Goal: Answer question/provide support: Answer question/provide support

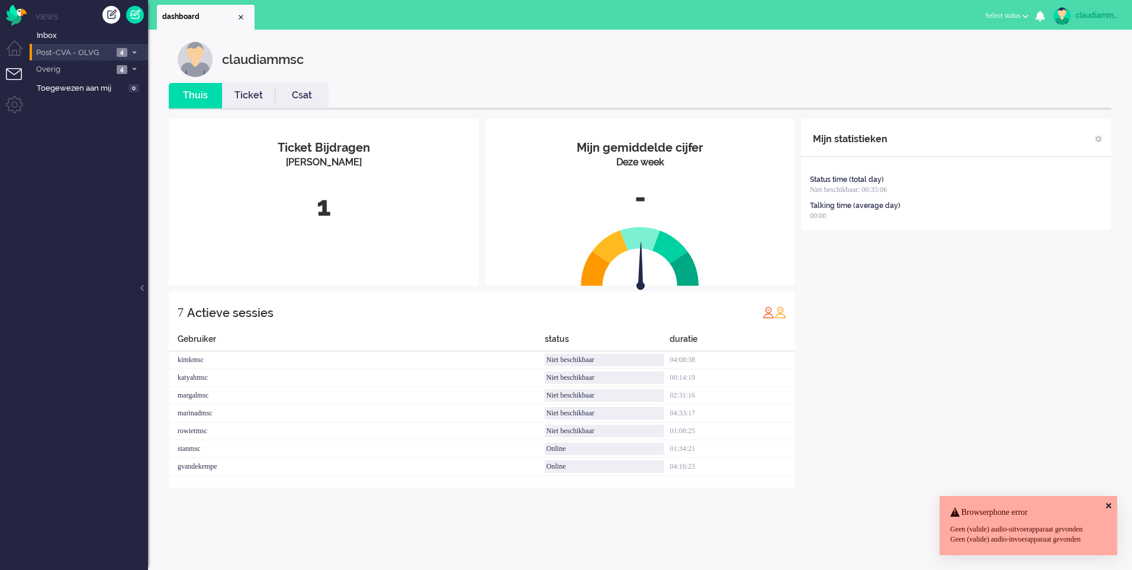
click at [94, 49] on span "Post-CVA - OLVG" at bounding box center [73, 52] width 79 height 11
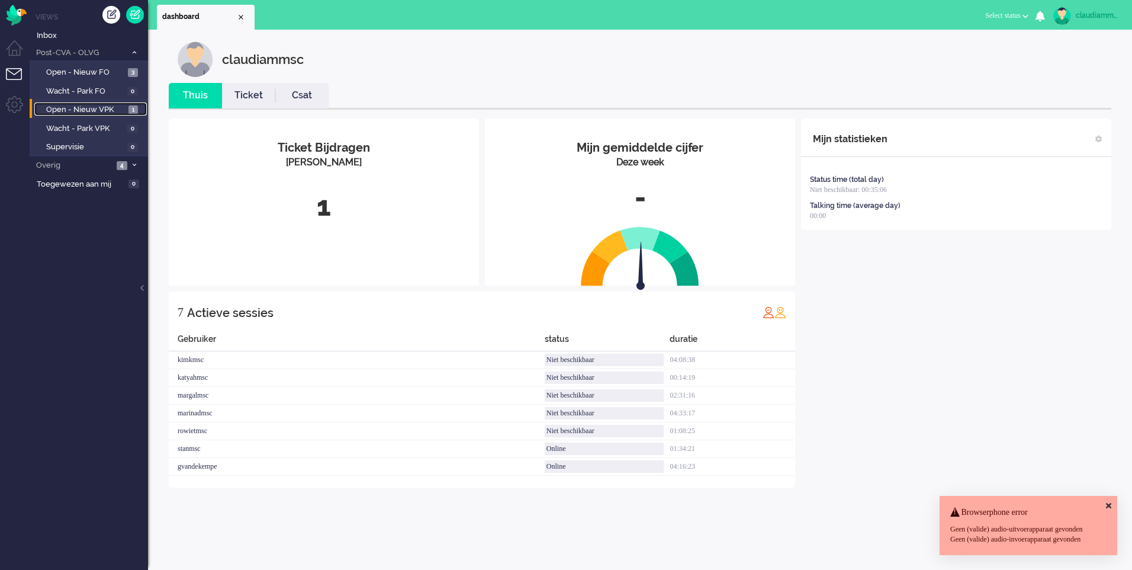
click at [107, 114] on span "Open - Nieuw VPK" at bounding box center [85, 109] width 79 height 11
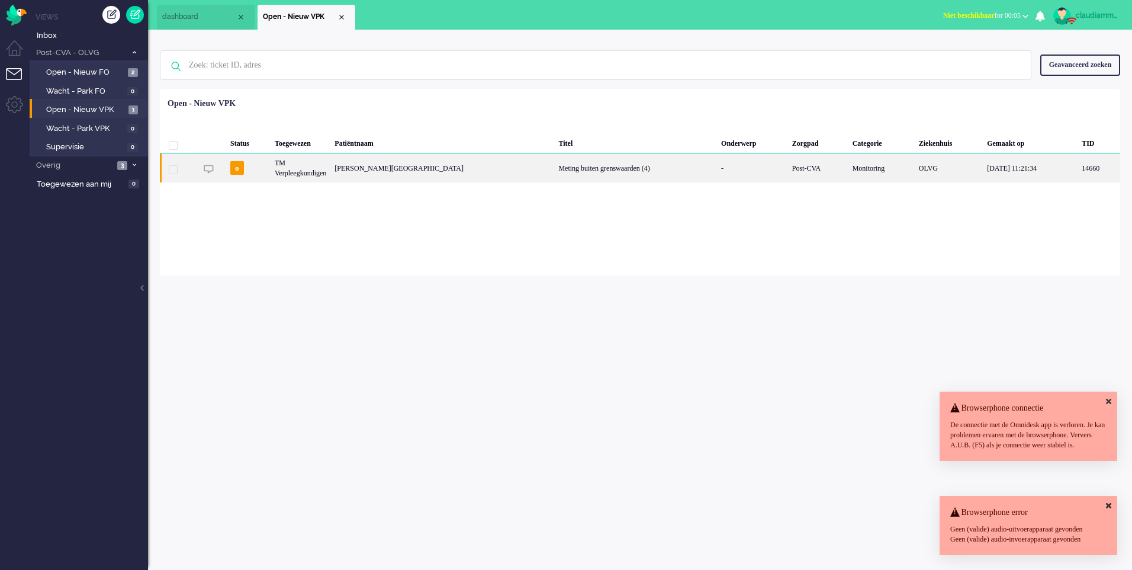
click at [554, 172] on div "Meting buiten grenswaarden (4)" at bounding box center [635, 167] width 163 height 29
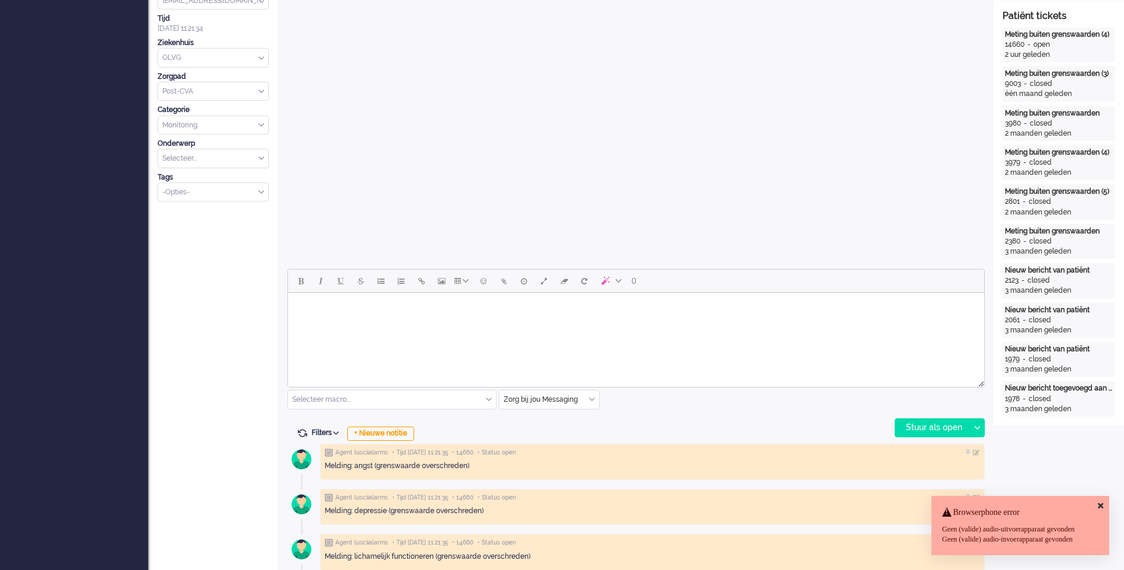
click at [1100, 502] on icon at bounding box center [1099, 506] width 5 height 8
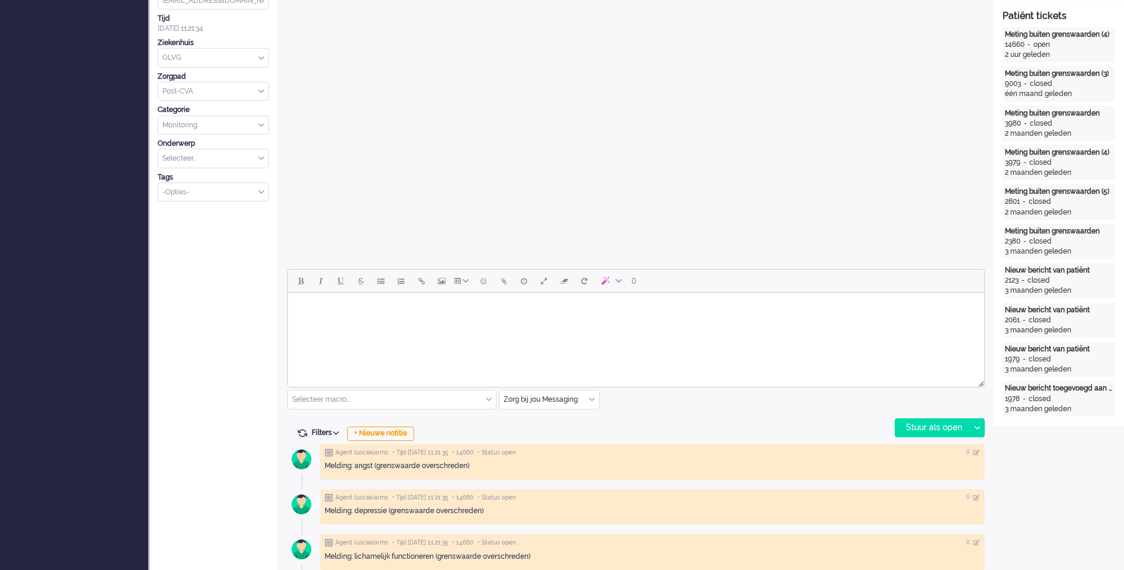
scroll to position [36, 0]
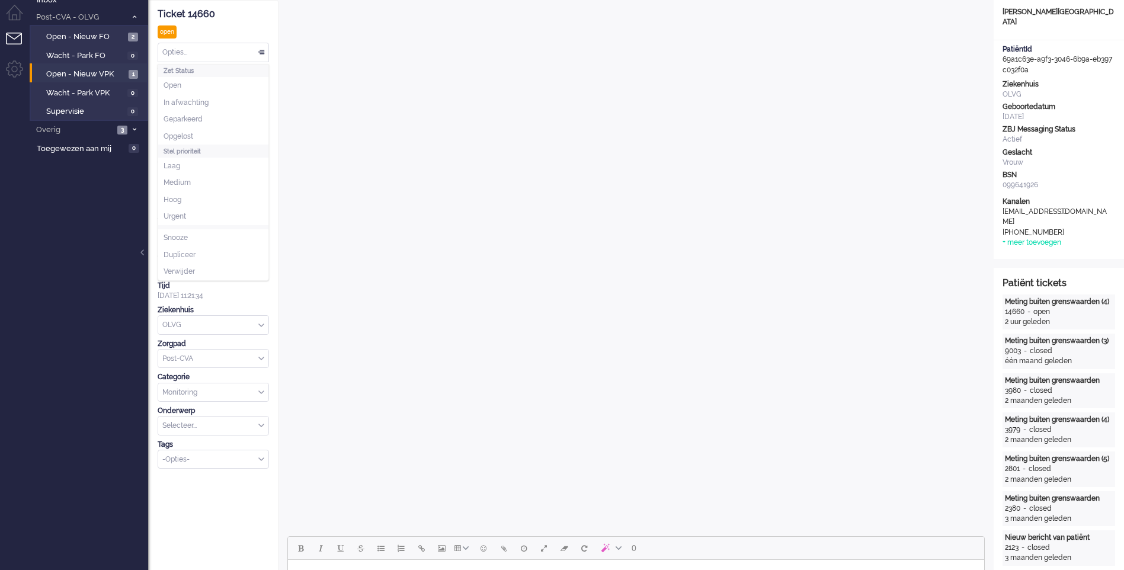
click at [252, 52] on div "Opties..." at bounding box center [213, 52] width 110 height 18
click at [206, 129] on li "Opgelost" at bounding box center [213, 136] width 110 height 17
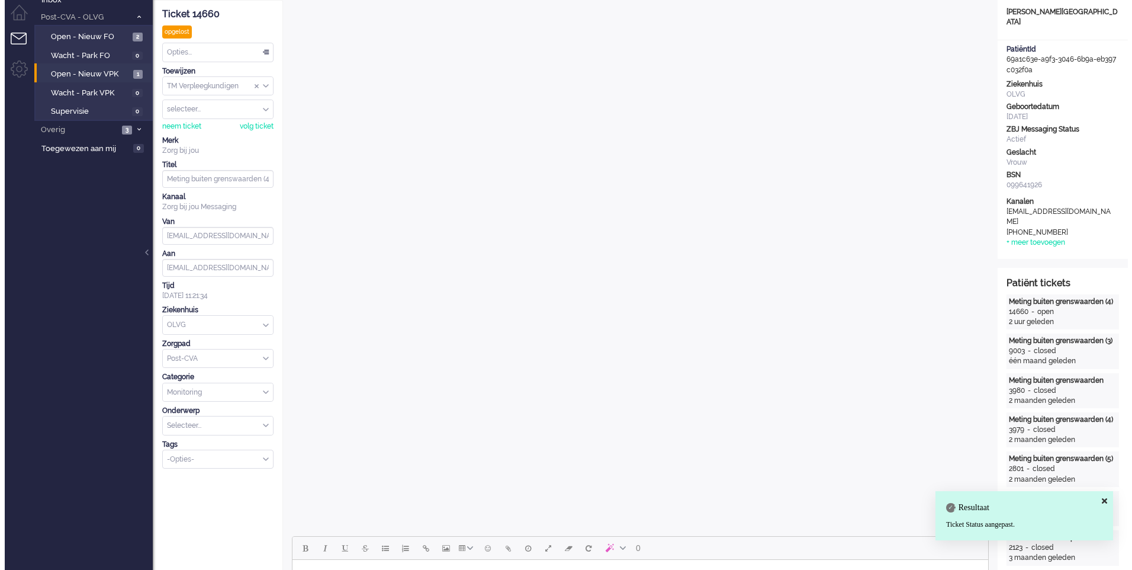
scroll to position [0, 0]
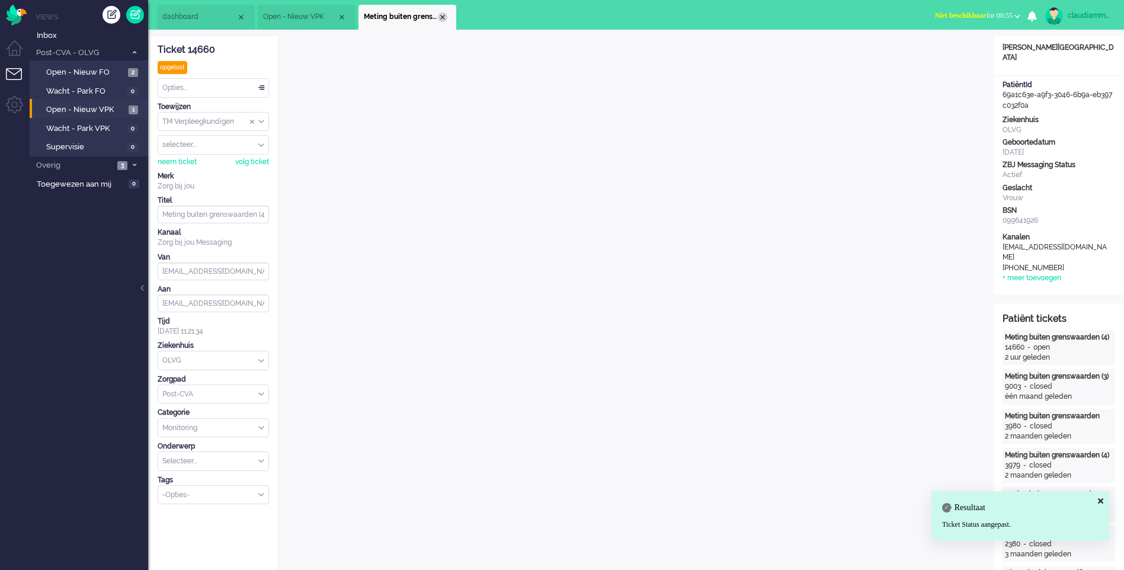
click at [442, 15] on div "Close tab" at bounding box center [442, 16] width 9 height 9
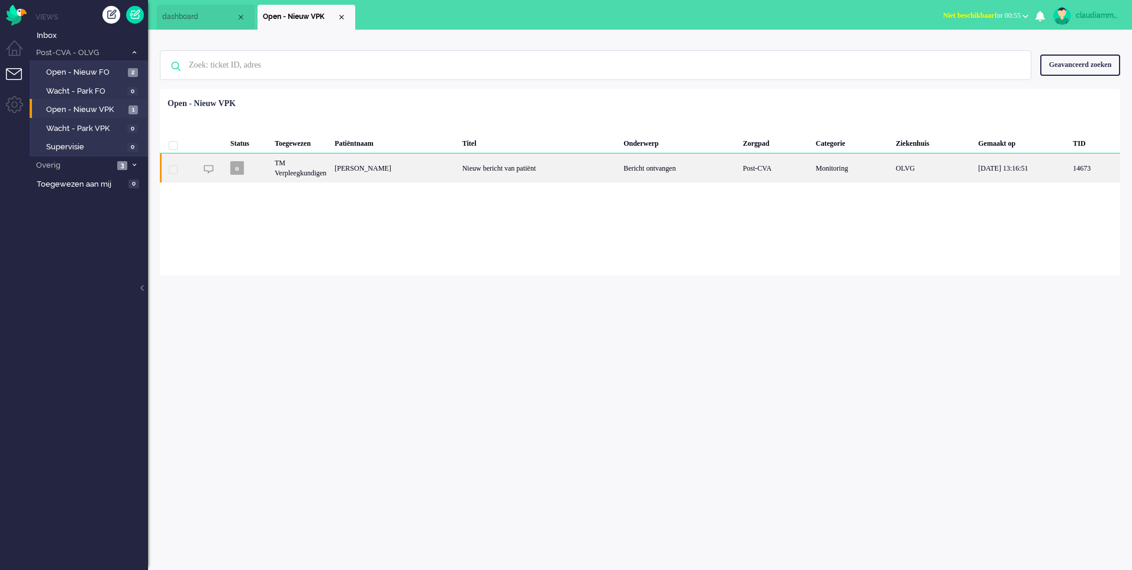
click at [558, 170] on div "Nieuw bericht van patiënt" at bounding box center [538, 167] width 161 height 29
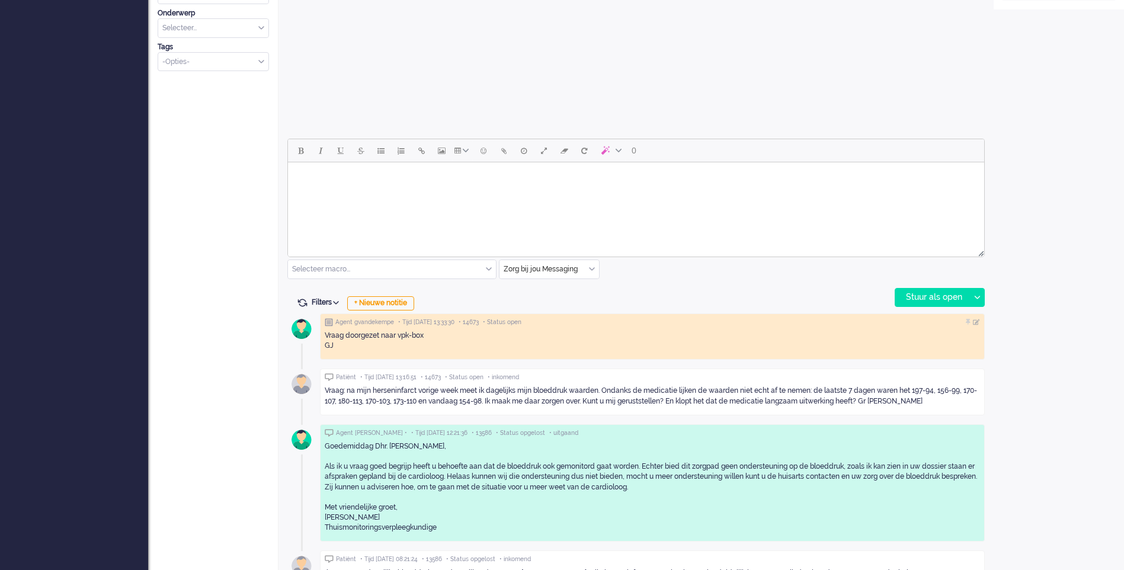
scroll to position [450, 0]
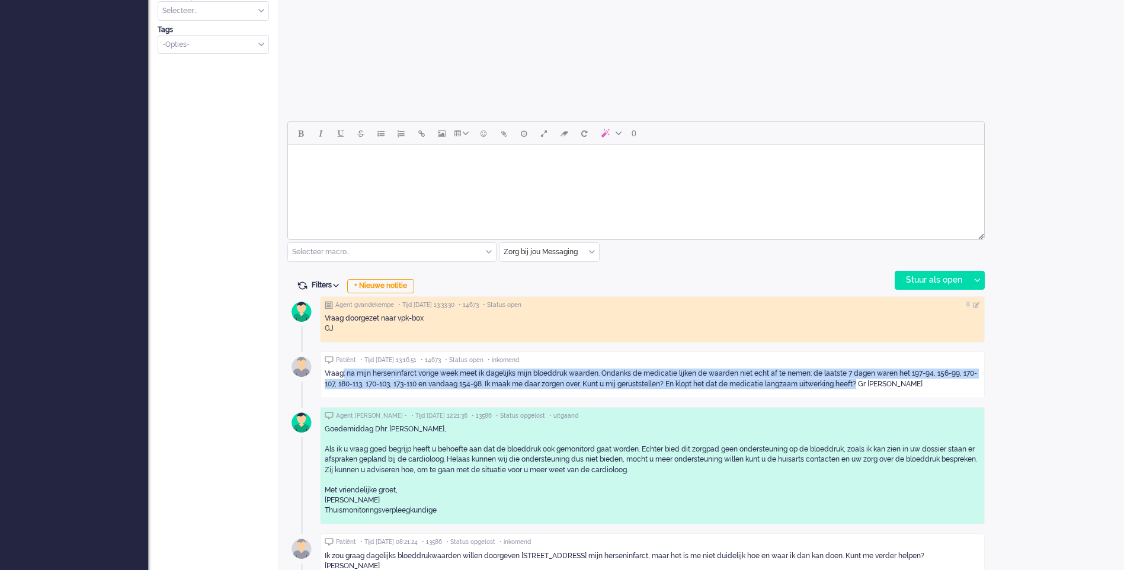
drag, startPoint x: 344, startPoint y: 374, endPoint x: 864, endPoint y: 384, distance: 520.7
click at [864, 384] on div "Vraag: na mijn herseninfarct vorige week meet ik dagelijks mijn bloeddruk waard…" at bounding box center [652, 378] width 655 height 20
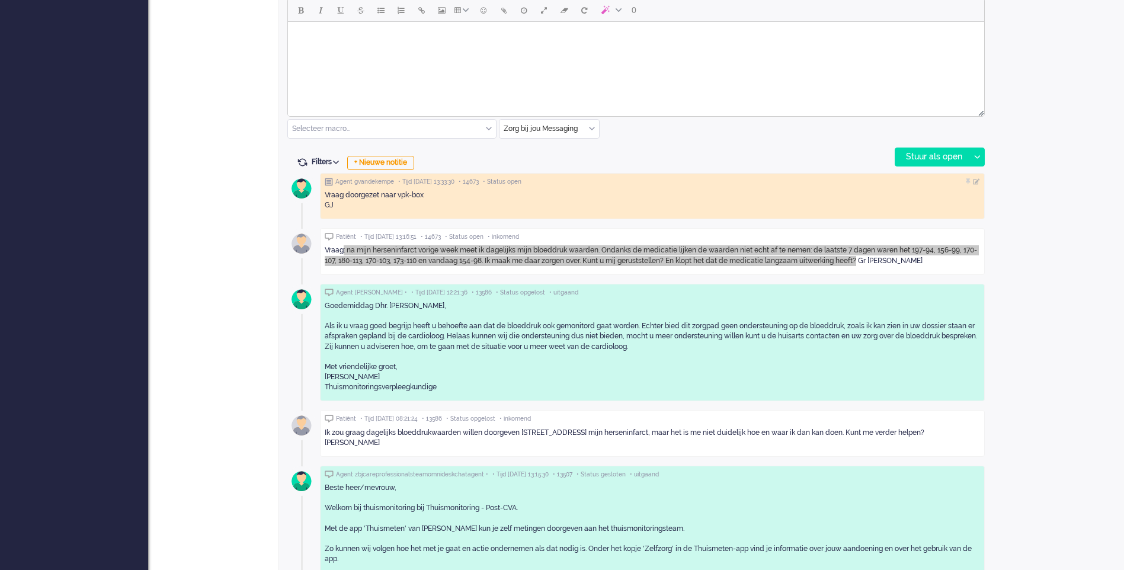
scroll to position [592, 0]
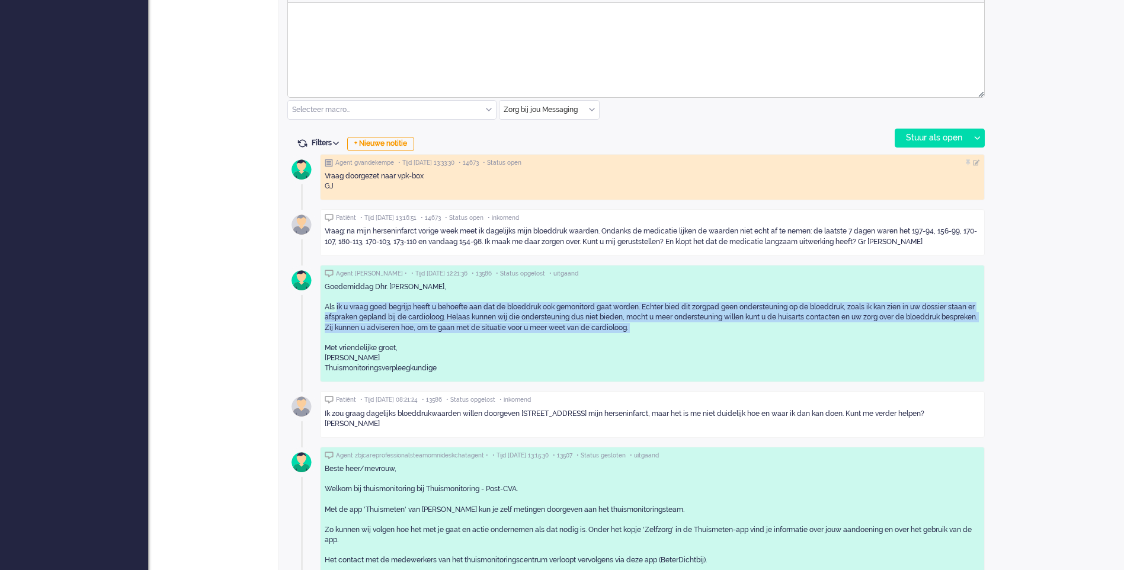
drag, startPoint x: 337, startPoint y: 309, endPoint x: 708, endPoint y: 335, distance: 371.7
click at [708, 335] on div "Goedemiddag Dhr. [PERSON_NAME], Als ik u vraag goed begrijp heeft u behoefte aa…" at bounding box center [652, 327] width 655 height 91
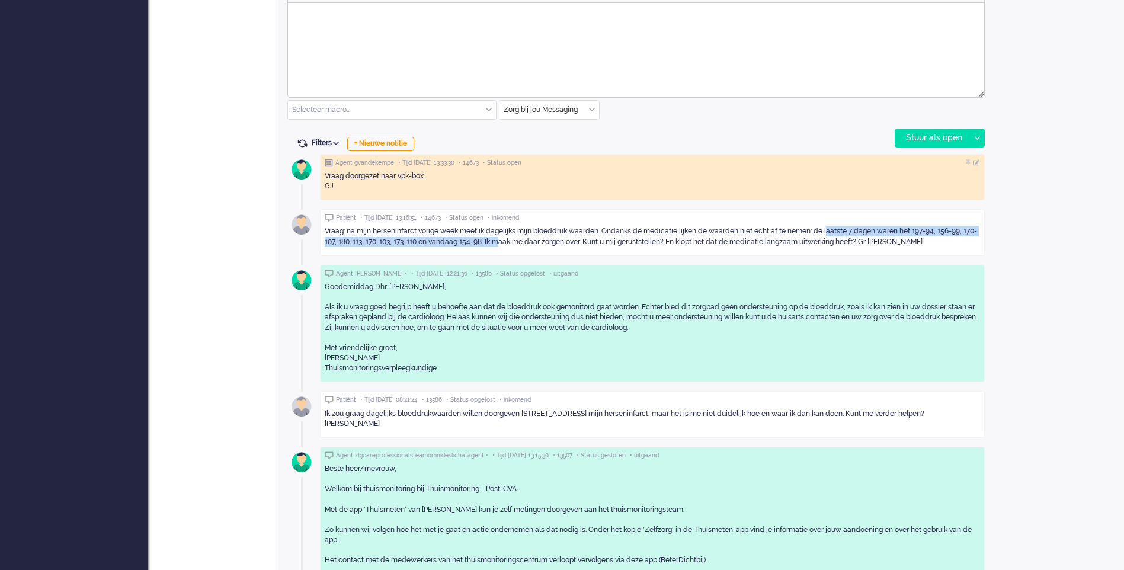
drag, startPoint x: 708, startPoint y: 335, endPoint x: 502, endPoint y: 242, distance: 225.8
click at [502, 242] on div "Vraag: na mijn herseninfarct vorige week meet ik dagelijks mijn bloeddruk waard…" at bounding box center [652, 236] width 655 height 20
click at [539, 245] on div "Vraag: na mijn herseninfarct vorige week meet ik dagelijks mijn bloeddruk waard…" at bounding box center [652, 236] width 655 height 20
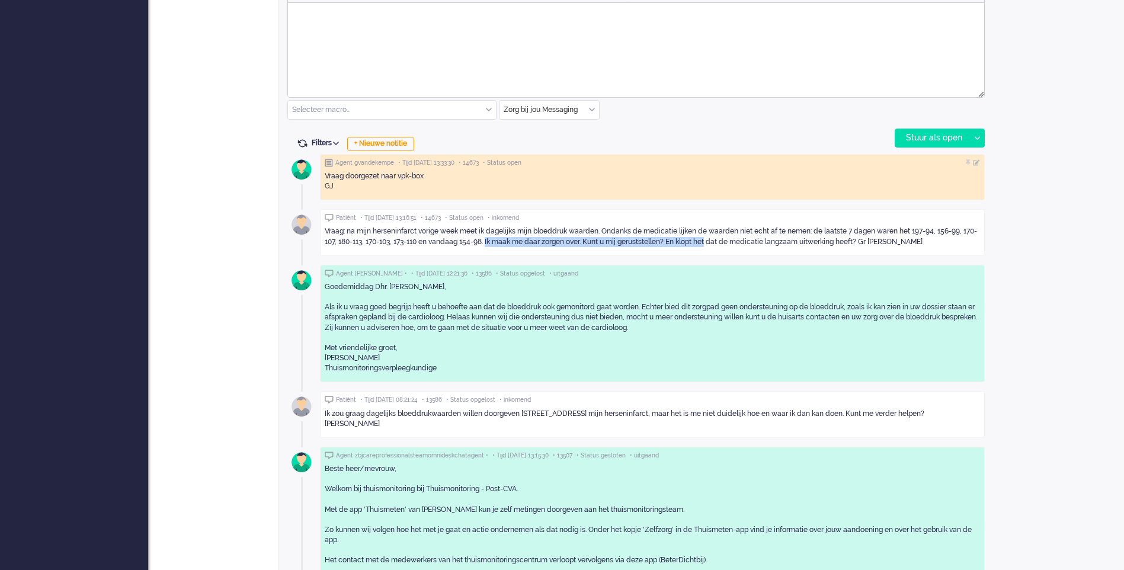
drag, startPoint x: 489, startPoint y: 242, endPoint x: 711, endPoint y: 248, distance: 222.8
click at [711, 248] on div "Vraag: na mijn herseninfarct vorige week meet ik dagelijks mijn bloeddruk waard…" at bounding box center [652, 236] width 655 height 28
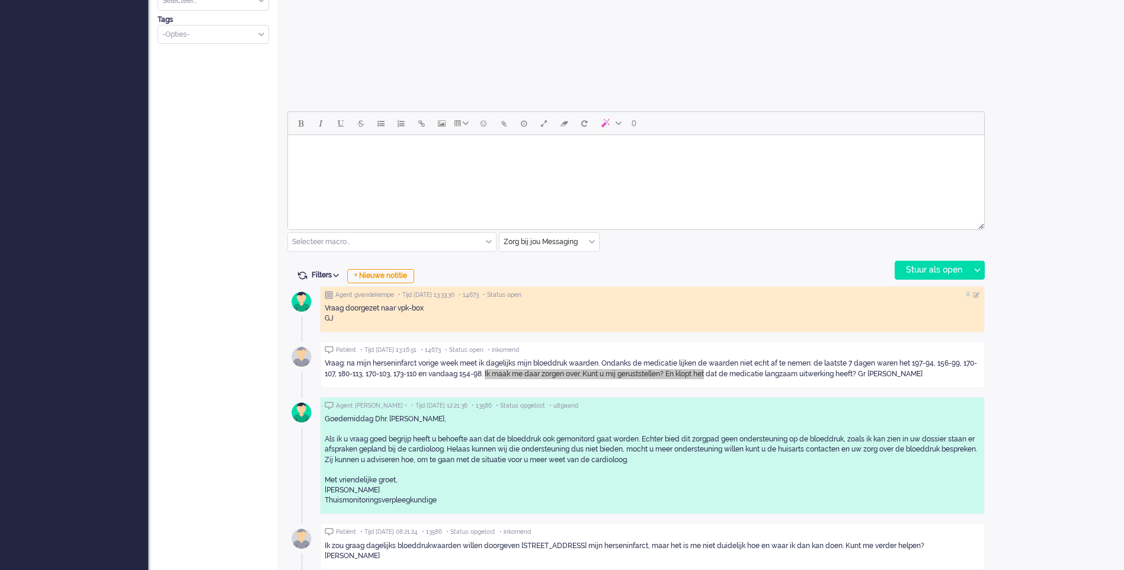
scroll to position [533, 0]
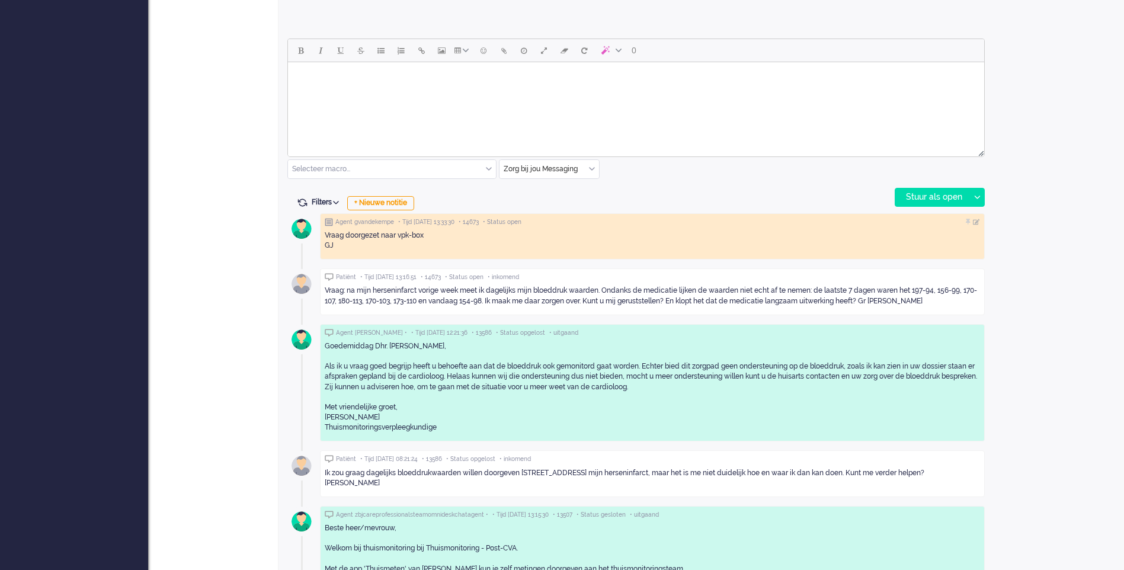
click at [914, 310] on div "Vraag: na mijn herseninfarct vorige week meet ik dagelijks mijn bloeddruk waard…" at bounding box center [652, 295] width 655 height 28
drag, startPoint x: 939, startPoint y: 300, endPoint x: 325, endPoint y: 293, distance: 614.2
click at [325, 293] on div "Vraag: na mijn herseninfarct vorige week meet ik dagelijks mijn bloeddruk waard…" at bounding box center [652, 295] width 655 height 20
drag, startPoint x: 325, startPoint y: 293, endPoint x: 332, endPoint y: 293, distance: 7.1
copy div "Vraag: na mijn herseninfarct vorige week meet ik dagelijks mijn bloeddruk waard…"
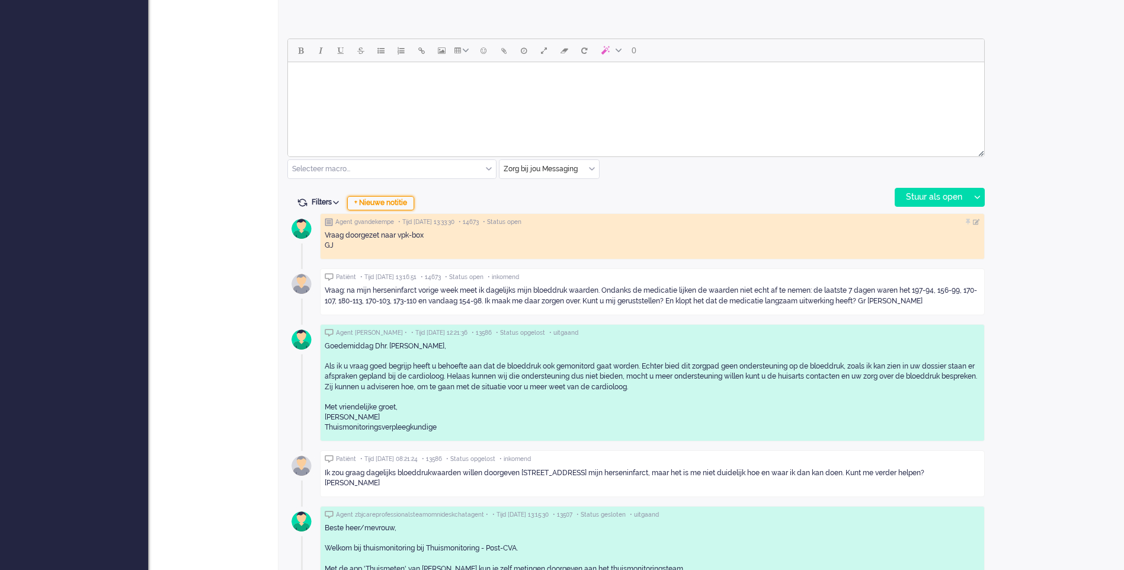
click at [406, 203] on div "+ Nieuwe notitie" at bounding box center [380, 203] width 67 height 14
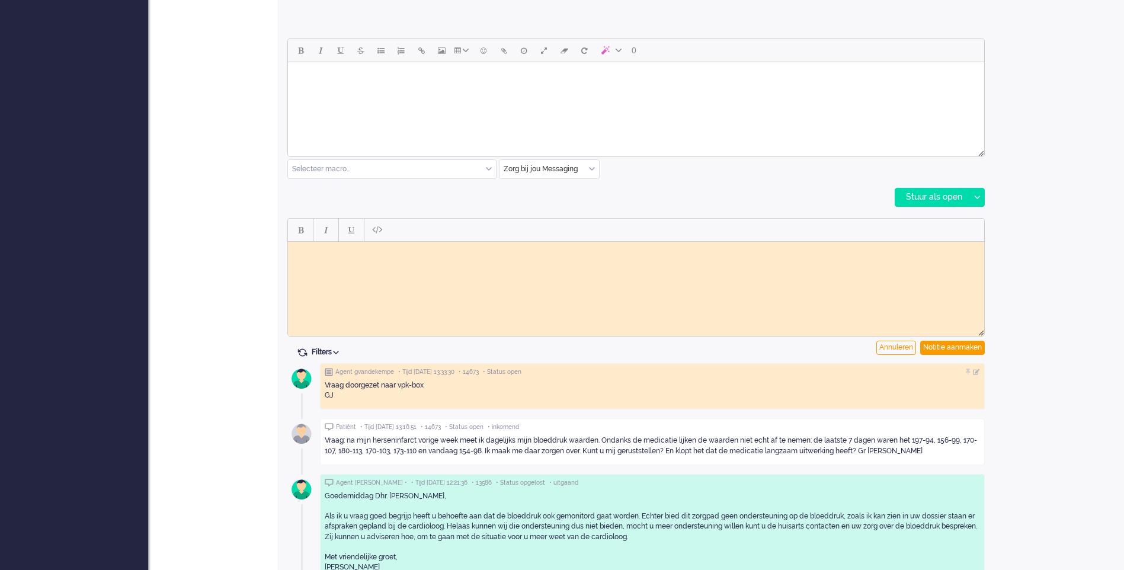
scroll to position [0, 0]
click at [942, 350] on div "Notitie aanmaken" at bounding box center [952, 348] width 65 height 14
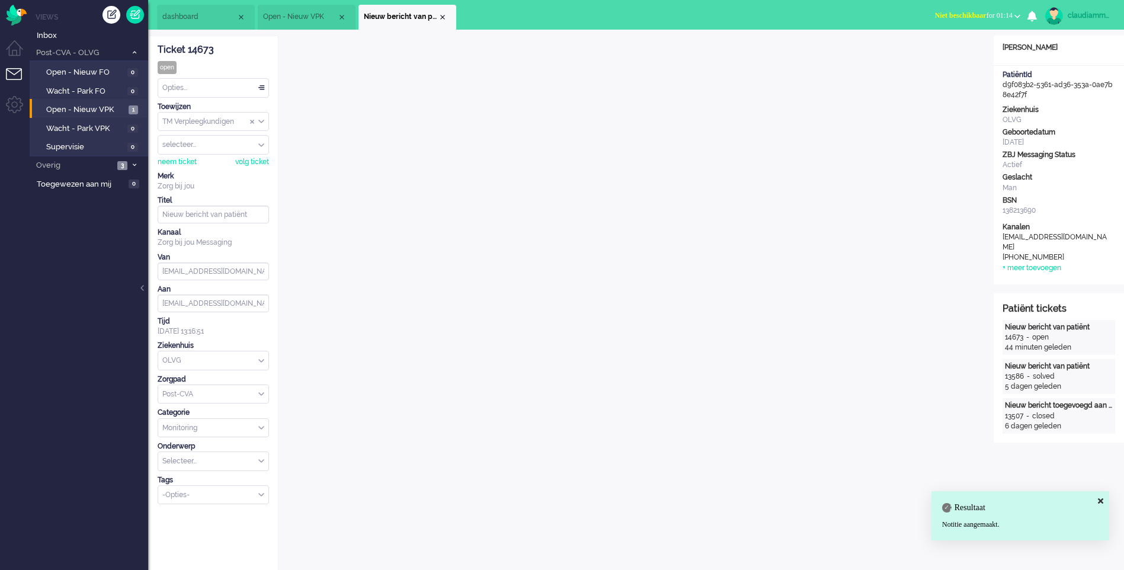
click at [258, 88] on div "Opties..." at bounding box center [213, 88] width 110 height 18
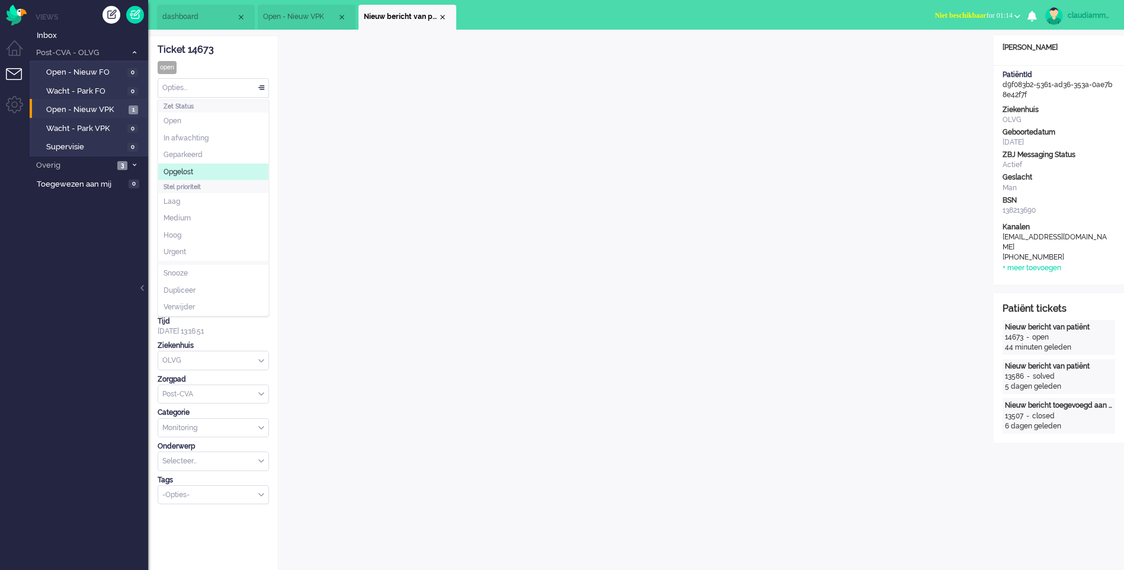
click at [209, 172] on li "Opgelost" at bounding box center [213, 171] width 110 height 17
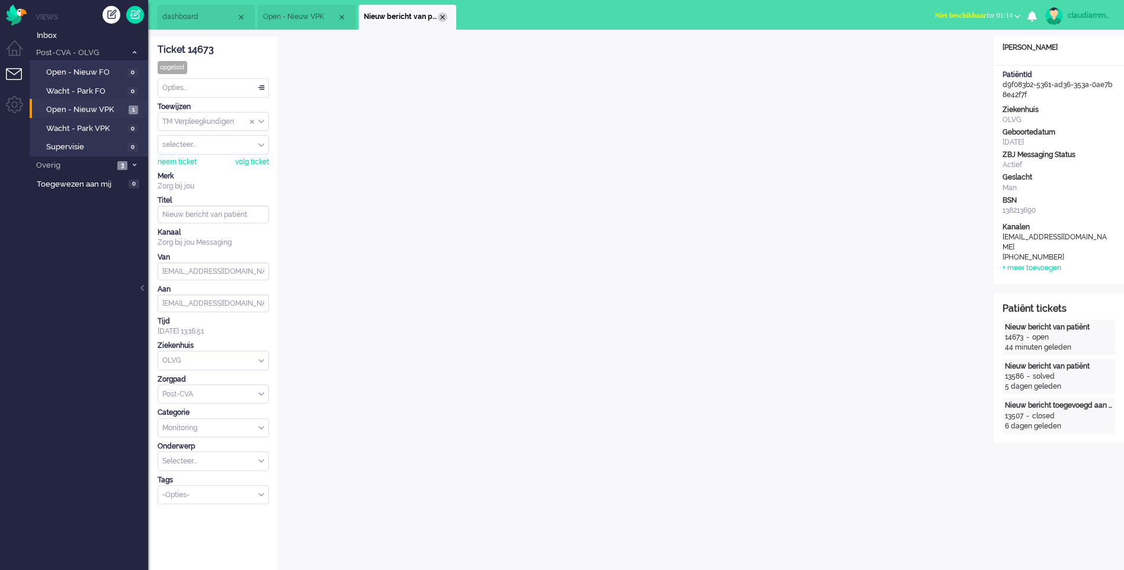
click at [445, 19] on div "Close tab" at bounding box center [442, 16] width 9 height 9
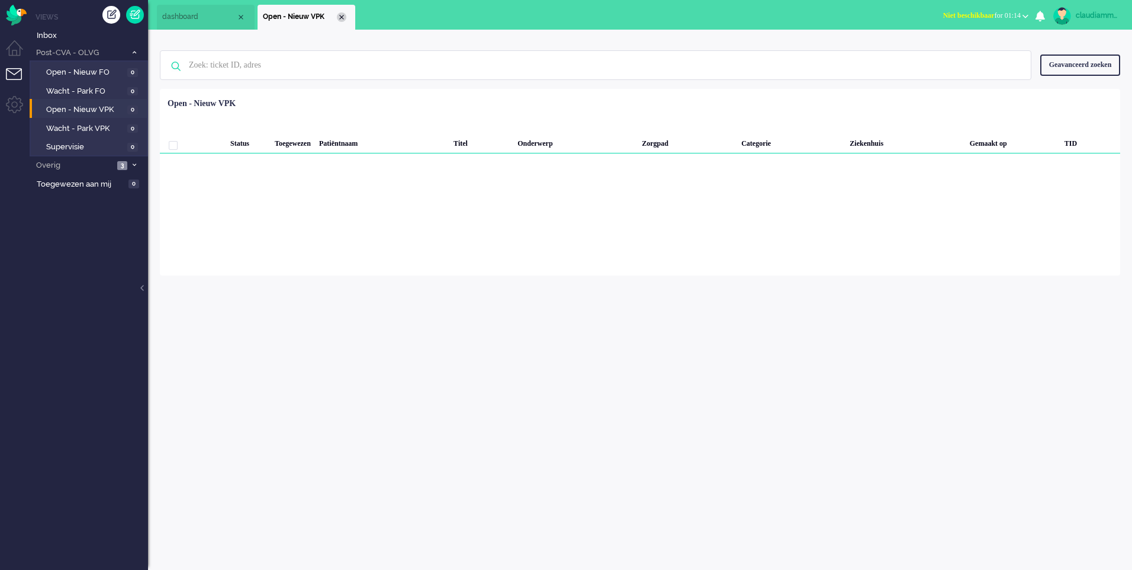
click at [344, 17] on div "Close tab" at bounding box center [341, 16] width 9 height 9
